Goal: Complete application form: Complete application form

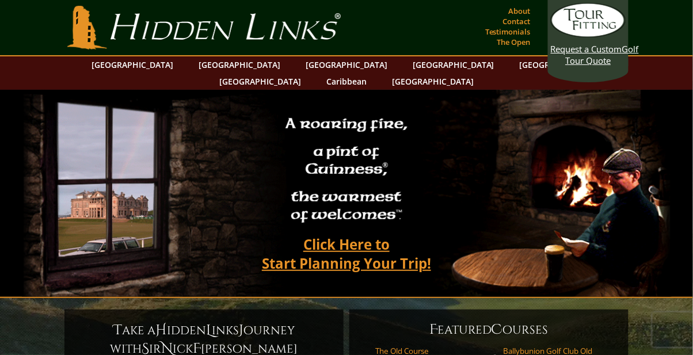
click at [161, 64] on link "[GEOGRAPHIC_DATA]" at bounding box center [132, 64] width 93 height 17
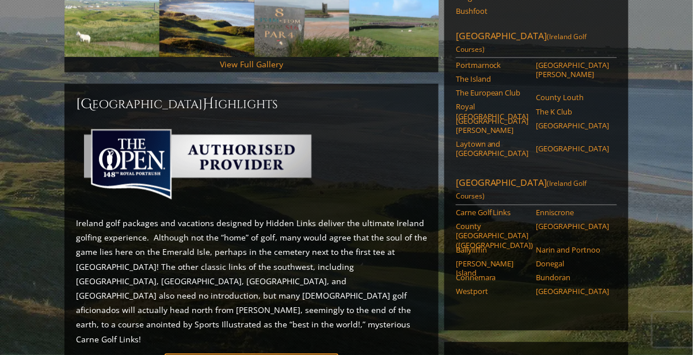
scroll to position [427, 0]
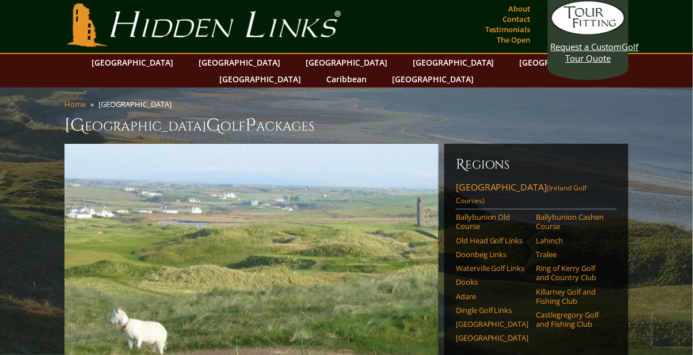
scroll to position [0, 0]
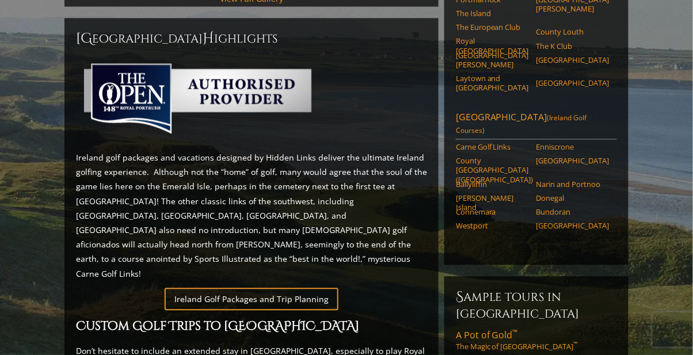
click at [268, 288] on link "Ireland Golf Packages and Trip Planning" at bounding box center [252, 299] width 174 height 22
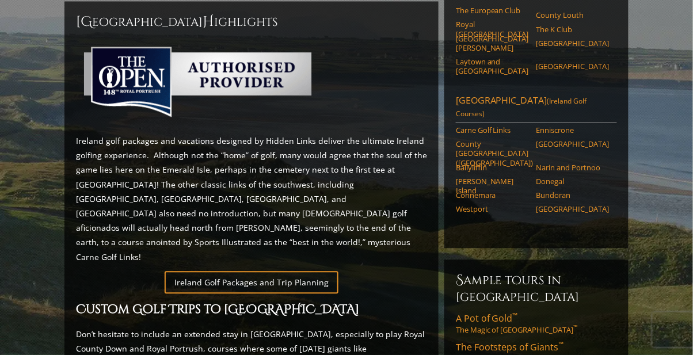
scroll to position [524, 0]
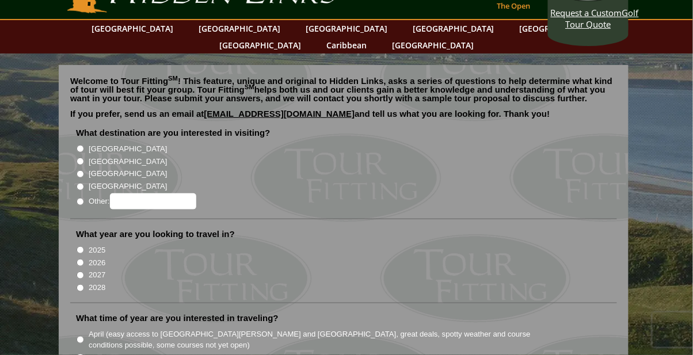
scroll to position [25, 0]
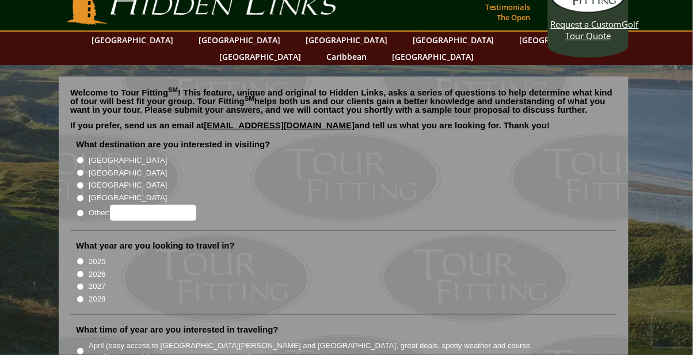
click at [79, 157] on input "[GEOGRAPHIC_DATA]" at bounding box center [80, 160] width 7 height 7
radio input "true"
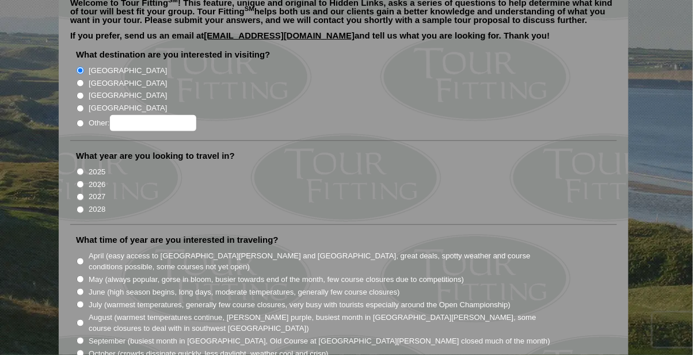
scroll to position [123, 0]
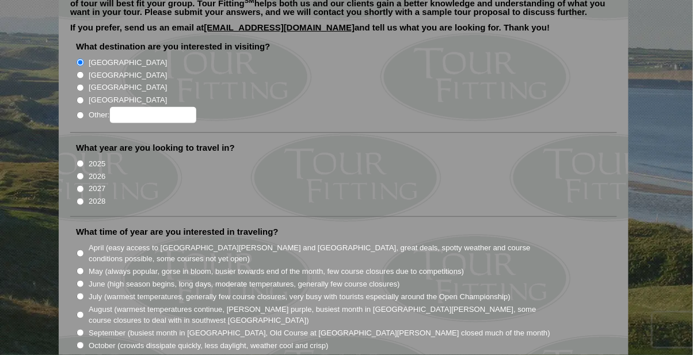
click at [79, 173] on input "2026" at bounding box center [80, 176] width 7 height 7
radio input "true"
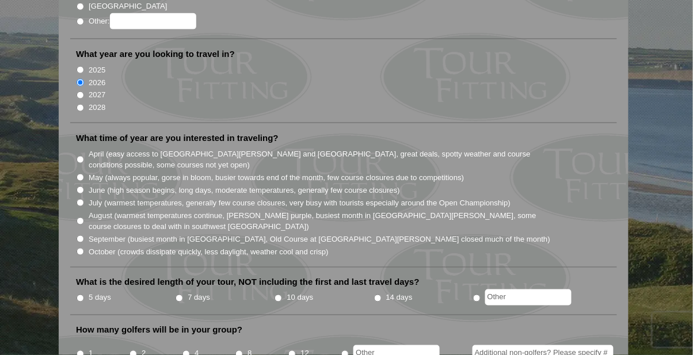
scroll to position [218, 0]
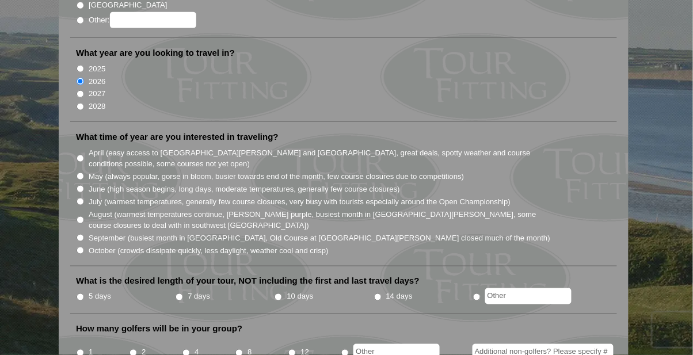
click at [82, 155] on input "April (easy access to [GEOGRAPHIC_DATA][PERSON_NAME] and [GEOGRAPHIC_DATA], gre…" at bounding box center [80, 158] width 7 height 7
radio input "true"
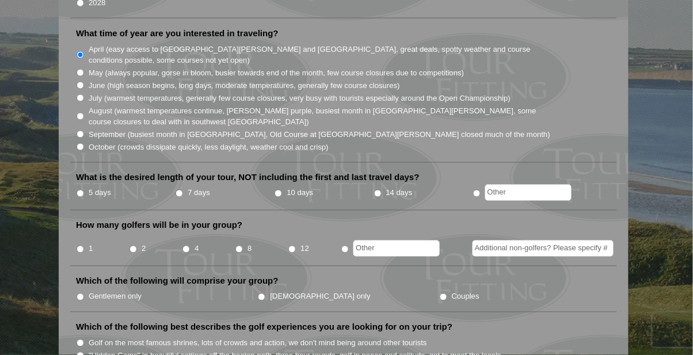
scroll to position [322, 0]
click at [281, 189] on input "10 days" at bounding box center [278, 192] width 7 height 7
radio input "true"
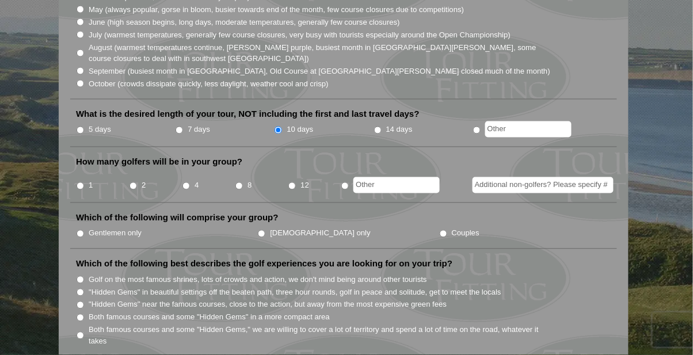
scroll to position [386, 0]
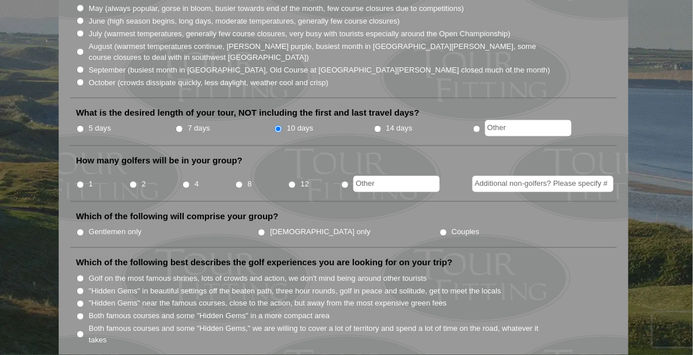
radio input "true"
click at [387, 176] on input "text" at bounding box center [396, 184] width 86 height 16
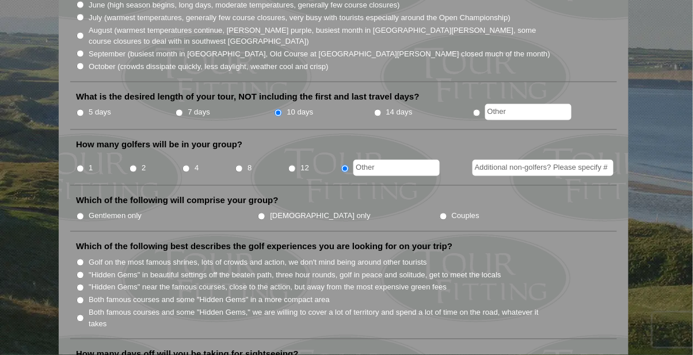
scroll to position [422, 0]
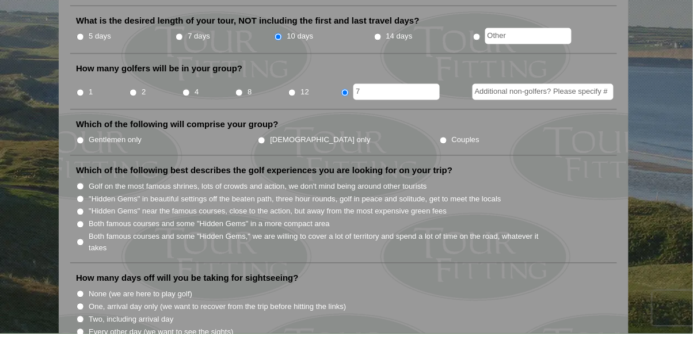
type input "7"
click at [80, 158] on input "Gentlemen only" at bounding box center [80, 161] width 7 height 7
radio input "true"
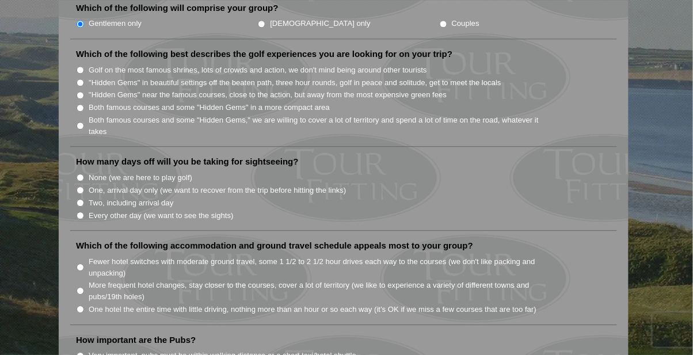
scroll to position [595, 0]
click at [83, 104] on input "Both famous courses and some "Hidden Gems" in a more compact area" at bounding box center [80, 107] width 7 height 7
radio input "true"
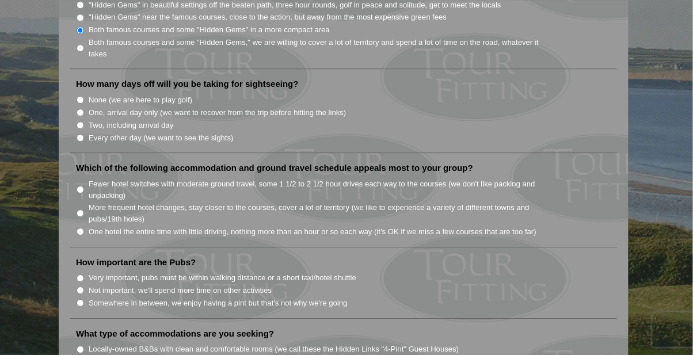
scroll to position [672, 0]
click at [81, 97] on input "None (we are here to play golf)" at bounding box center [80, 100] width 7 height 7
radio input "true"
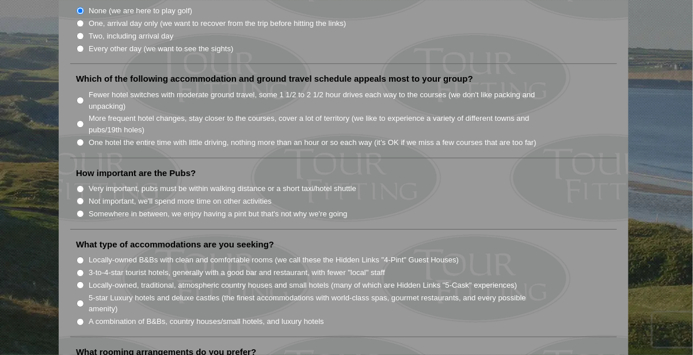
scroll to position [766, 0]
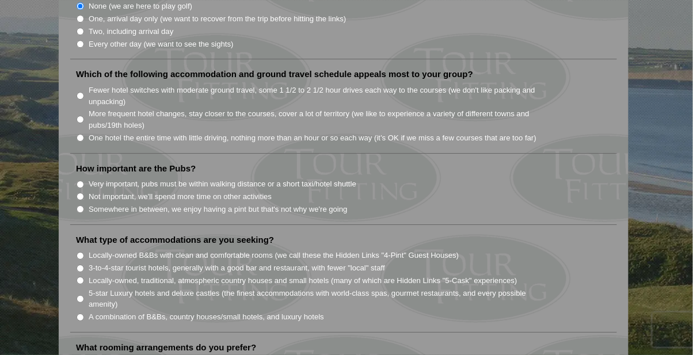
click at [82, 116] on input "More frequent hotel changes, stay closer to the courses, cover a lot of territo…" at bounding box center [80, 119] width 7 height 7
radio input "true"
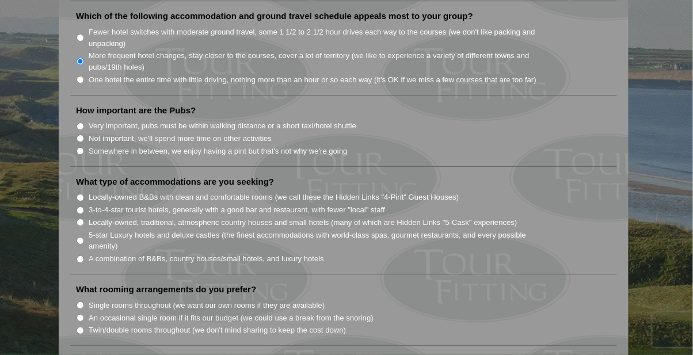
scroll to position [825, 0]
click at [83, 122] on input "Very important, pubs must be within walking distance or a short taxi/hotel shut…" at bounding box center [80, 125] width 7 height 7
radio input "true"
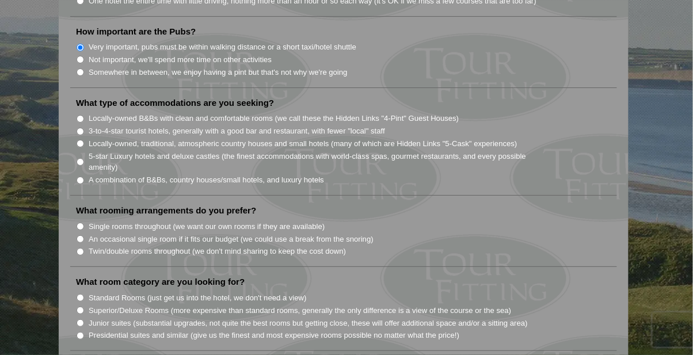
scroll to position [905, 0]
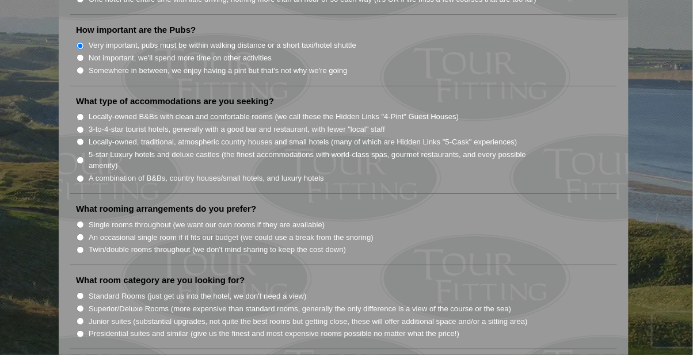
click at [79, 126] on input "3-to-4-star tourist hotels, generally with a good bar and restaurant, with fewe…" at bounding box center [80, 129] width 7 height 7
radio input "true"
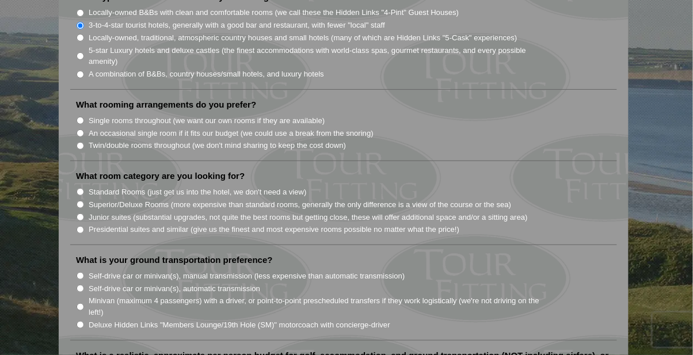
scroll to position [1012, 0]
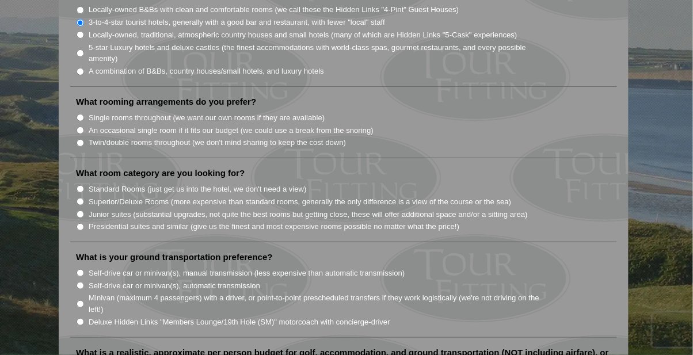
click at [82, 139] on input "Twin/double rooms throughout (we don't mind sharing to keep the cost down)" at bounding box center [80, 142] width 7 height 7
radio input "true"
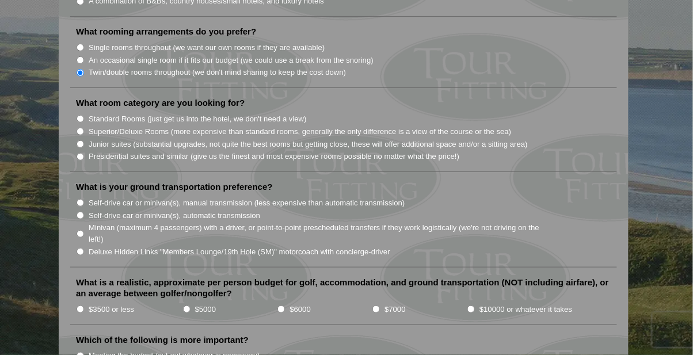
scroll to position [1084, 0]
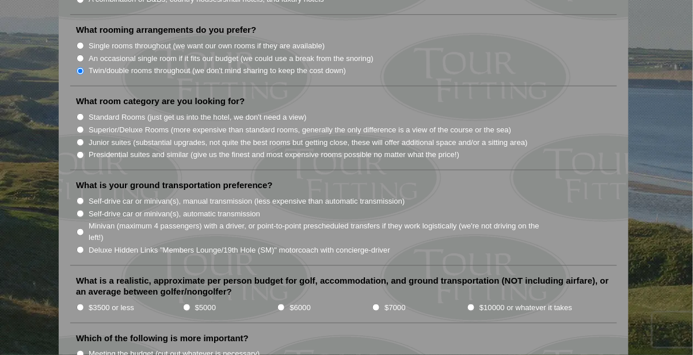
click at [84, 126] on input "Superior/Deluxe Rooms (more expensive than standard rooms, generally the only d…" at bounding box center [80, 129] width 7 height 7
radio input "true"
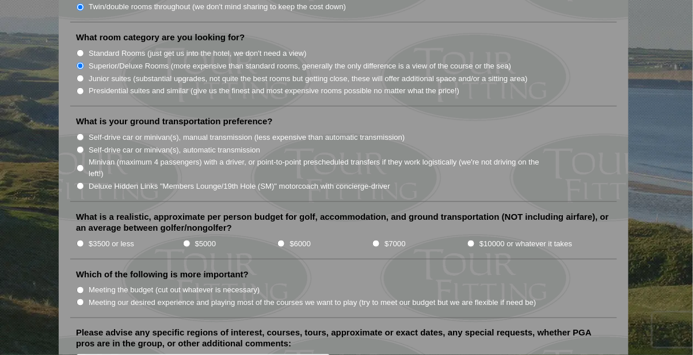
scroll to position [1140, 0]
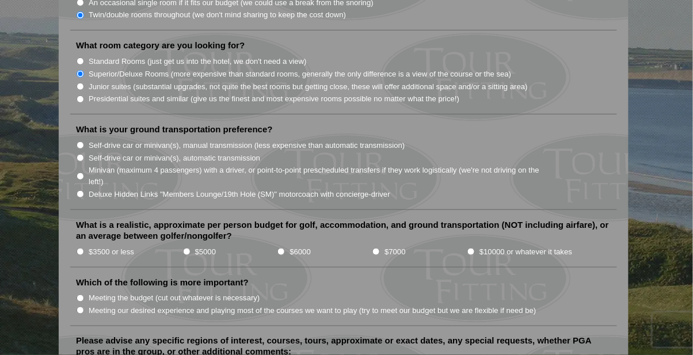
click at [81, 58] on input "Standard Rooms (just get us into the hotel, we don't need a view)" at bounding box center [80, 61] width 7 height 7
radio input "true"
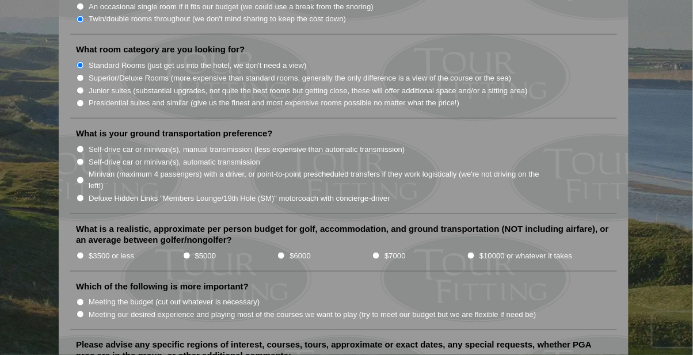
scroll to position [1122, 0]
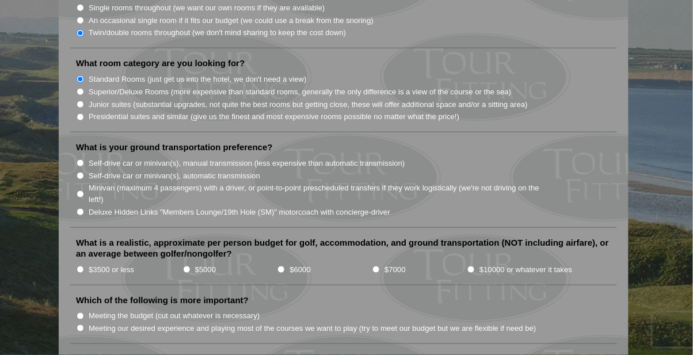
click at [81, 88] on input "Superior/Deluxe Rooms (more expensive than standard rooms, generally the only d…" at bounding box center [80, 91] width 7 height 7
radio input "true"
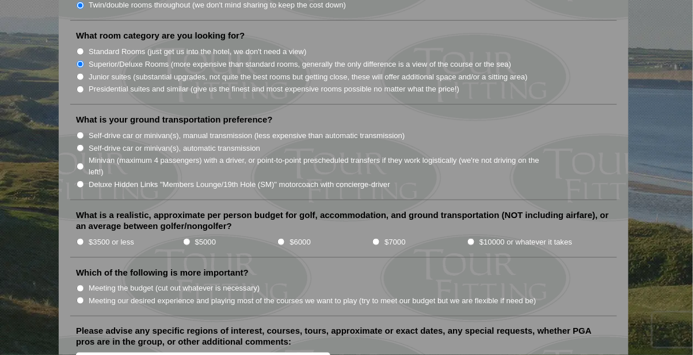
scroll to position [1153, 0]
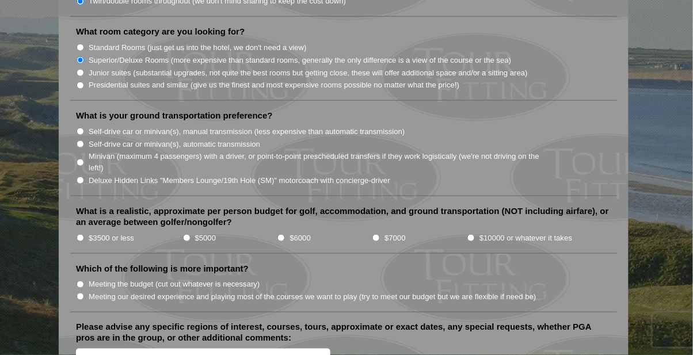
click at [84, 140] on input "Self-drive car or minivan(s), automatic transmission" at bounding box center [80, 143] width 7 height 7
radio input "true"
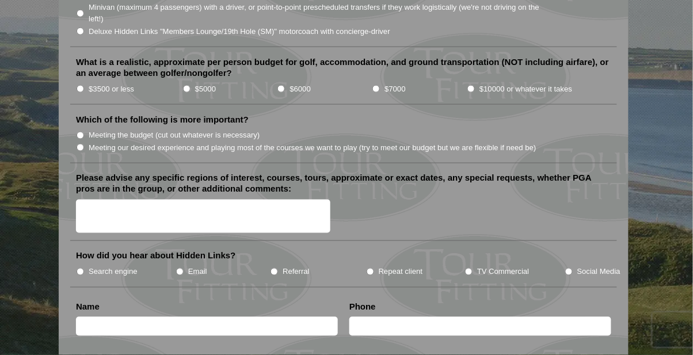
scroll to position [1309, 0]
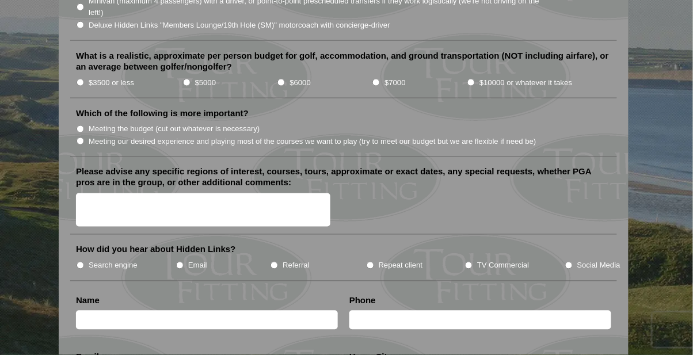
click at [375, 79] on input "$7000" at bounding box center [375, 82] width 7 height 7
radio input "true"
click at [81, 138] on input "Meeting our desired experience and playing most of the courses we want to play …" at bounding box center [80, 141] width 7 height 7
radio input "true"
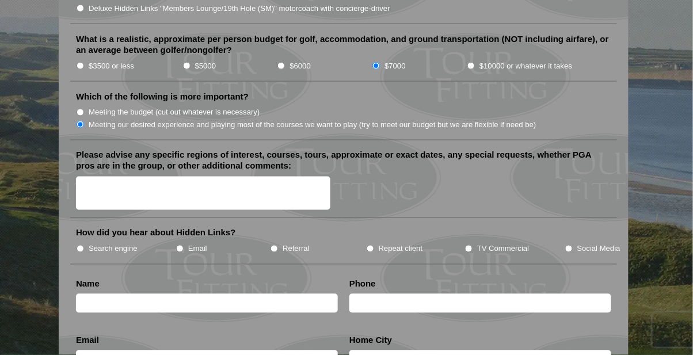
scroll to position [1315, 0]
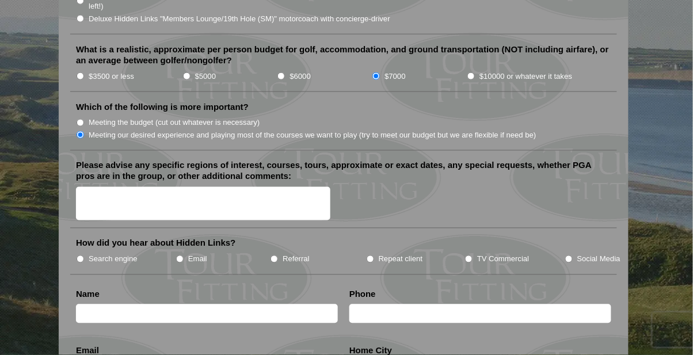
click at [90, 187] on textarea "Please advise any specific regions of interest, courses, tours, approximate or …" at bounding box center [203, 204] width 254 height 34
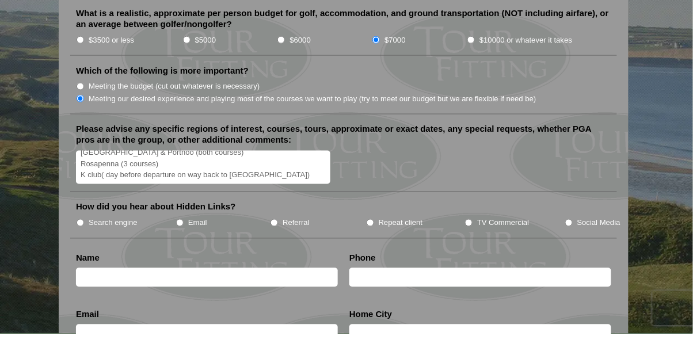
scroll to position [1342, 0]
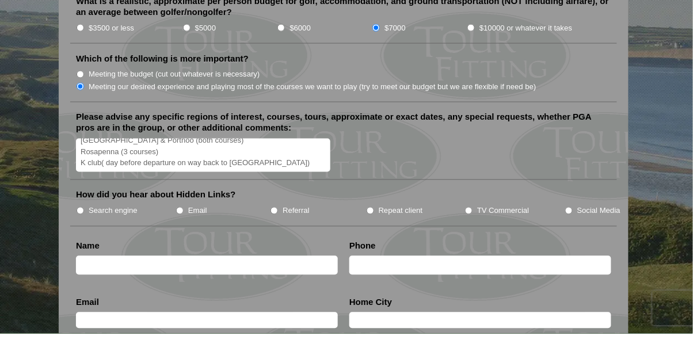
type textarea "provisional list. Carne, both courses [GEOGRAPHIC_DATA] & Portnoo (both courses…"
click at [466, 228] on input "TV Commercial" at bounding box center [468, 231] width 7 height 7
radio input "true"
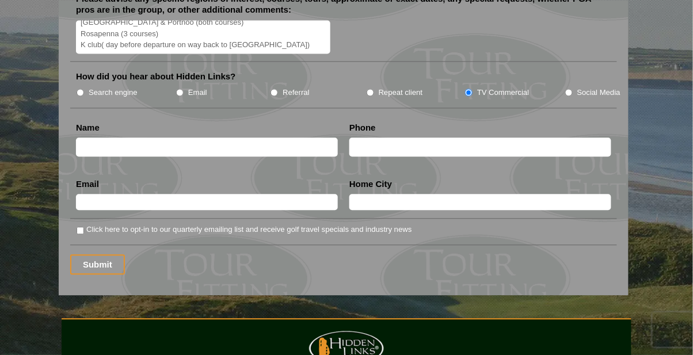
click at [97, 138] on input "text" at bounding box center [207, 147] width 262 height 19
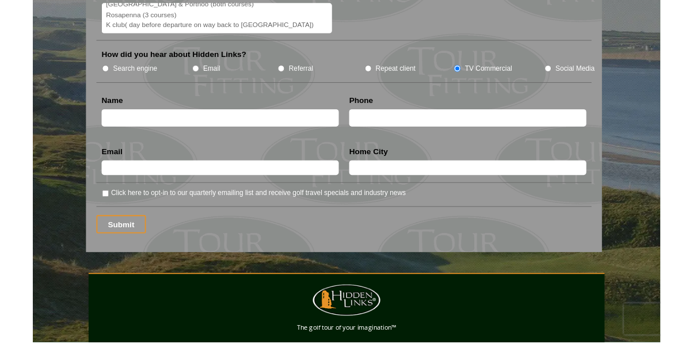
scroll to position [1492, 0]
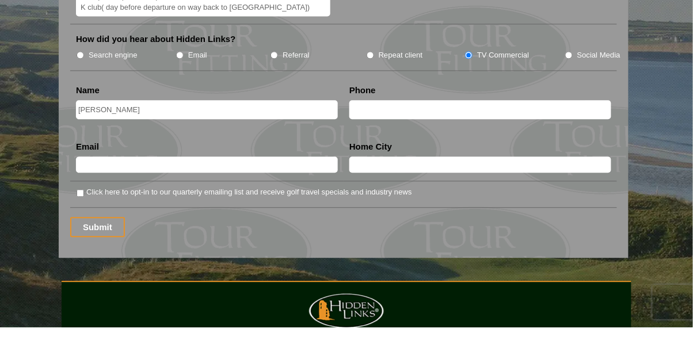
type input "[PERSON_NAME]"
click at [431, 128] on input "text" at bounding box center [480, 137] width 262 height 19
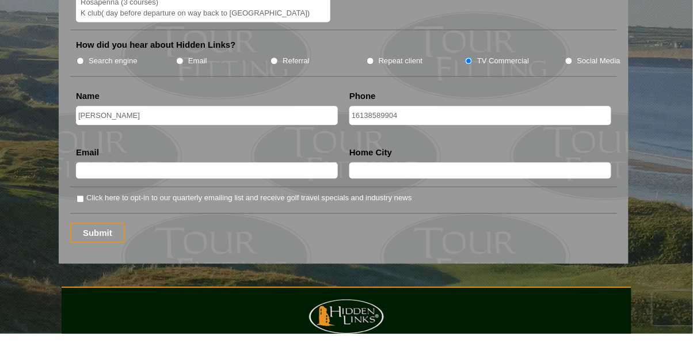
type input "16138589904"
click at [130, 184] on input "text" at bounding box center [207, 192] width 262 height 16
type input "[EMAIL_ADDRESS][DOMAIN_NAME]"
type input "[GEOGRAPHIC_DATA]"
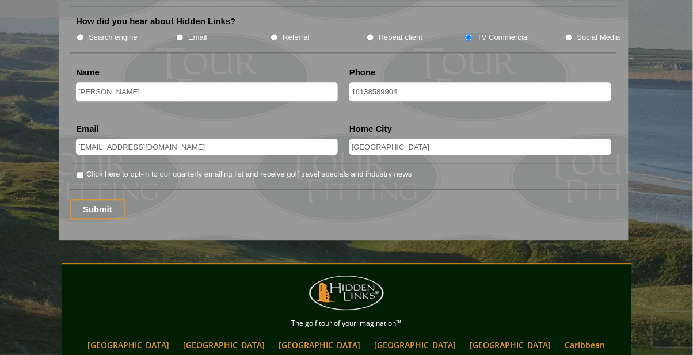
scroll to position [1542, 0]
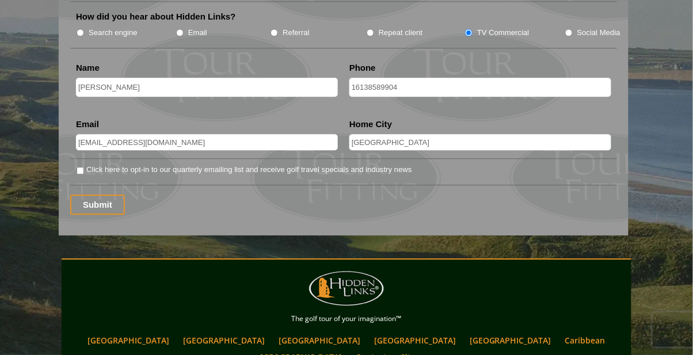
click at [84, 167] on input "Click here to opt-in to our quarterly emailing list and receive golf travel spe…" at bounding box center [80, 170] width 7 height 7
checkbox input "true"
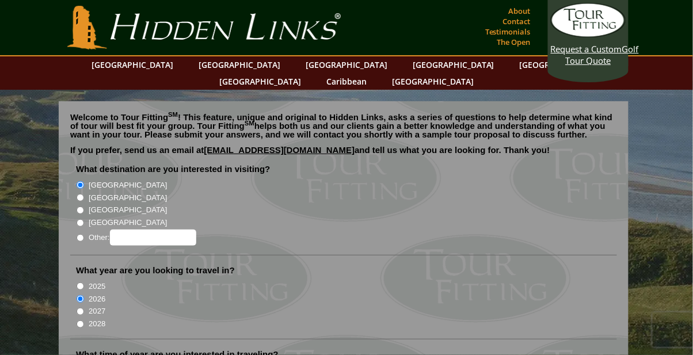
scroll to position [0, 0]
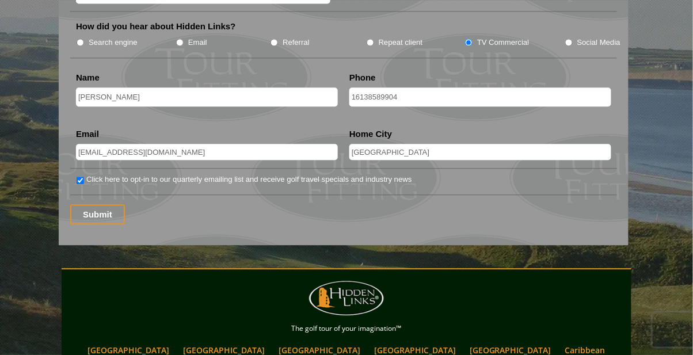
click at [96, 204] on input "Submit" at bounding box center [97, 214] width 55 height 20
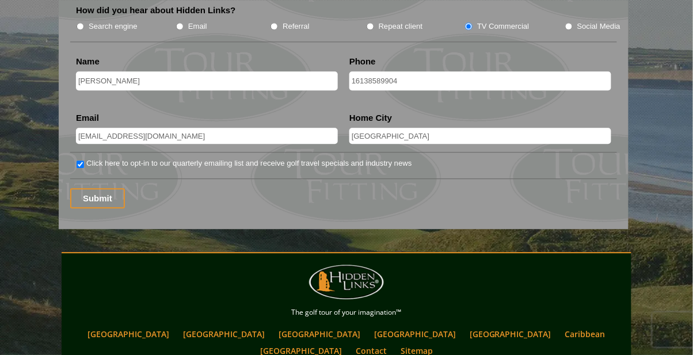
scroll to position [1569, 0]
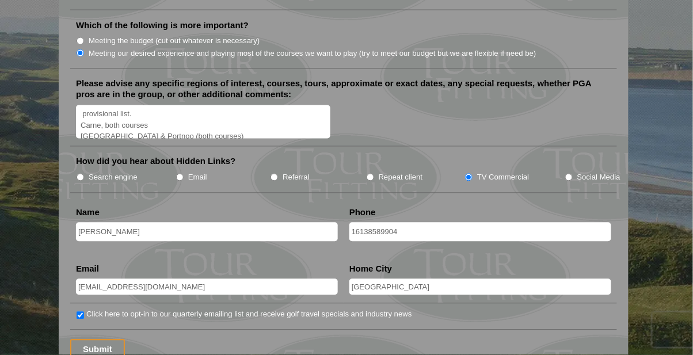
scroll to position [1409, 0]
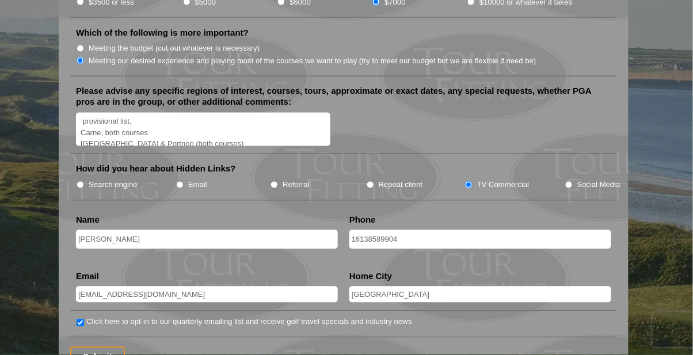
click at [83, 181] on input "Search engine" at bounding box center [80, 184] width 7 height 7
radio input "true"
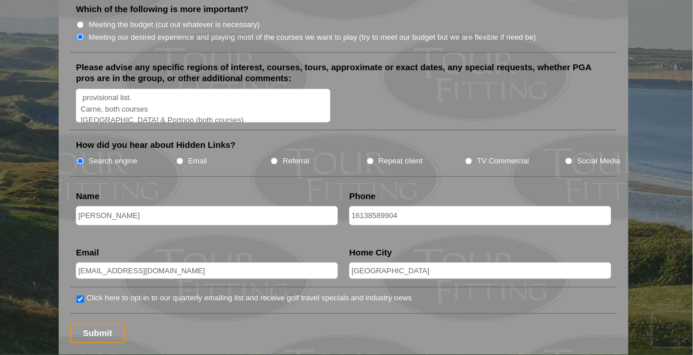
scroll to position [1450, 0]
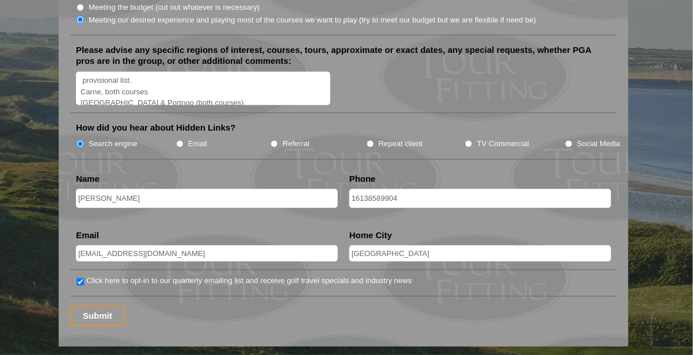
click at [98, 306] on input "Submit" at bounding box center [97, 316] width 55 height 20
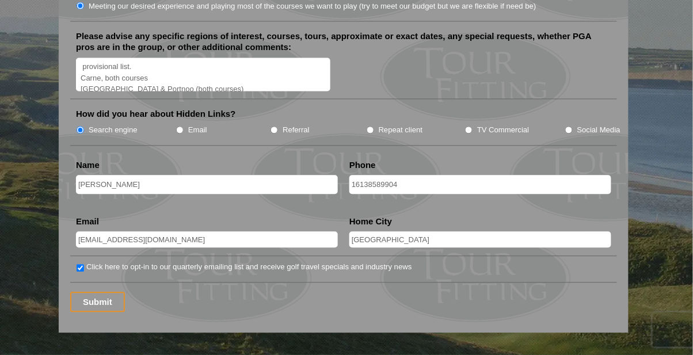
scroll to position [1479, 0]
